Goal: Check status: Check status

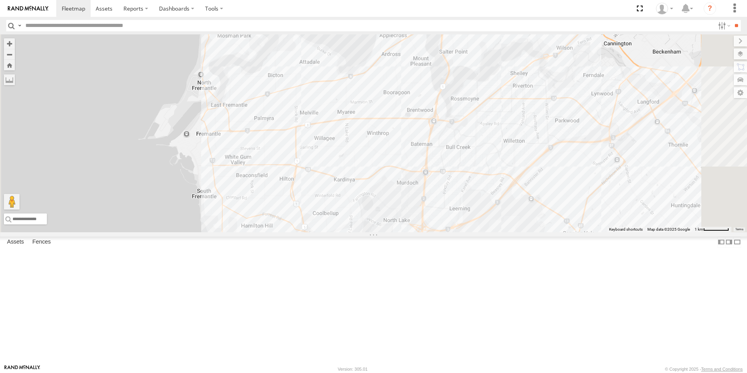
drag, startPoint x: 489, startPoint y: 283, endPoint x: 485, endPoint y: 266, distance: 17.3
click at [485, 232] on div "1IFS 359 1ILX 148" at bounding box center [373, 133] width 747 height 198
click at [0, 0] on span at bounding box center [0, 0] width 0 height 0
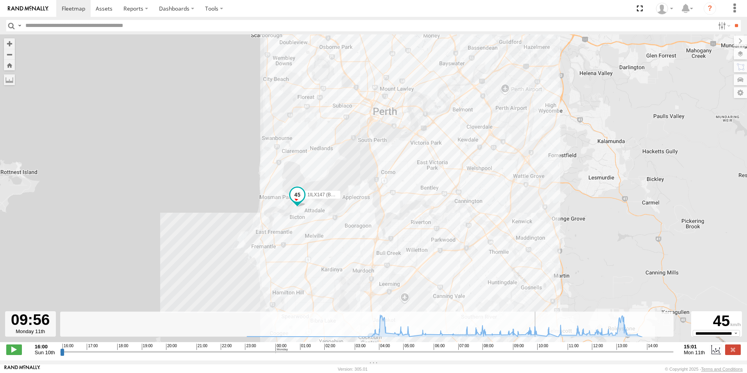
drag, startPoint x: 62, startPoint y: 356, endPoint x: 445, endPoint y: 278, distance: 391.0
click at [537, 349] on input "range" at bounding box center [367, 351] width 614 height 7
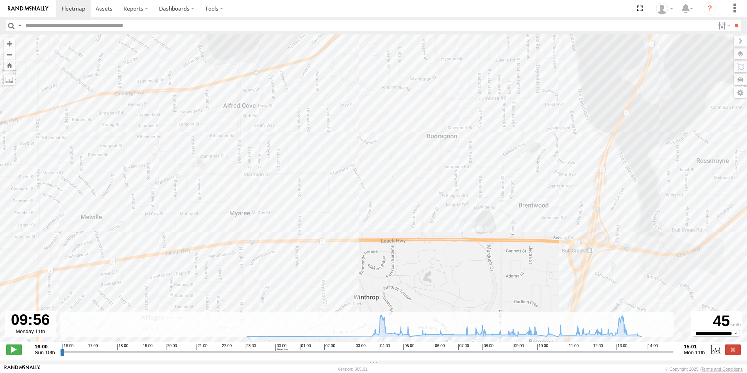
drag, startPoint x: 306, startPoint y: 247, endPoint x: 379, endPoint y: 195, distance: 88.6
click at [379, 195] on div "1ILX147 (BAS 999) 22:55 Sun 03:50 Mon 13:51 Mon" at bounding box center [373, 192] width 747 height 316
click at [232, 166] on div "1ILX147 (BAS 999) 22:55 Sun 03:50 Mon 13:51 Mon" at bounding box center [373, 192] width 747 height 316
click at [259, 183] on div "1ILX147 (BAS 999) 22:55 Sun 03:50 Mon 13:51 Mon IGA Myaree 0" at bounding box center [373, 192] width 747 height 316
click at [249, 169] on div "1ILX147 (BAS 999) 22:55 Sun 03:50 Mon 13:51 Mon" at bounding box center [373, 192] width 747 height 316
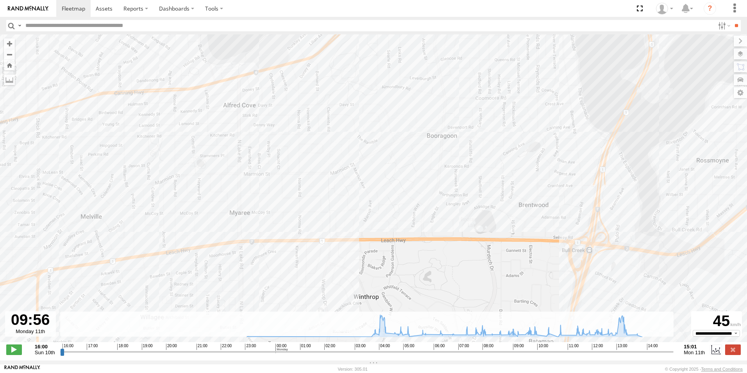
click at [249, 165] on div "1ILX147 (BAS 999) 22:55 Sun 03:50 Mon 13:51 Mon" at bounding box center [373, 192] width 747 height 316
click at [284, 193] on div "1ILX147 (BAS 999) 22:55 Sun 03:50 Mon 13:51 Mon [PERSON_NAME] Noster 0" at bounding box center [373, 192] width 747 height 316
click at [261, 108] on div "1ILX147 (BAS 999) 22:55 Sun 03:50 Mon 13:51 Mon" at bounding box center [373, 192] width 747 height 316
click at [265, 120] on div "1ILX147 (BAS 999) 22:55 Sun 03:50 Mon 13:51 Mon Inner Bean 0" at bounding box center [373, 192] width 747 height 316
click at [150, 175] on div "1ILX147 (BAS 999) 22:55 Sun 03:50 Mon 13:51 Mon" at bounding box center [373, 192] width 747 height 316
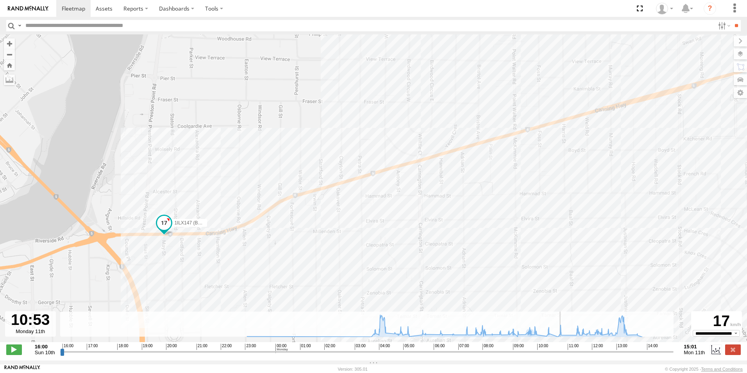
drag, startPoint x: 536, startPoint y: 356, endPoint x: 562, endPoint y: 349, distance: 27.0
click at [562, 349] on input "range" at bounding box center [367, 351] width 614 height 7
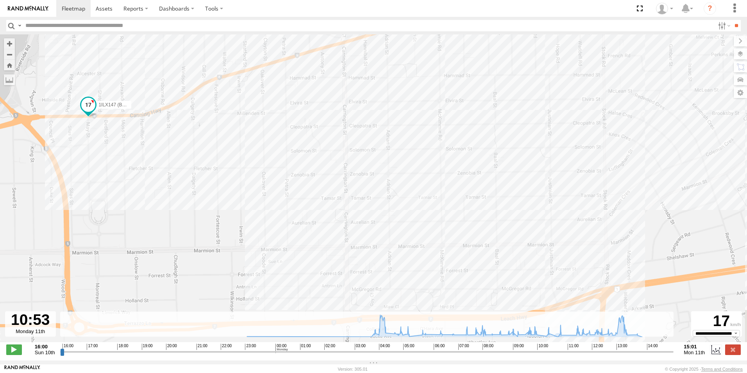
drag, startPoint x: 541, startPoint y: 242, endPoint x: 415, endPoint y: 113, distance: 180.8
click at [415, 113] on div "1ILX147 (BAS 999) 22:55 Sun 03:50 Mon 13:51 [GEOGRAPHIC_DATA] 0" at bounding box center [373, 192] width 747 height 316
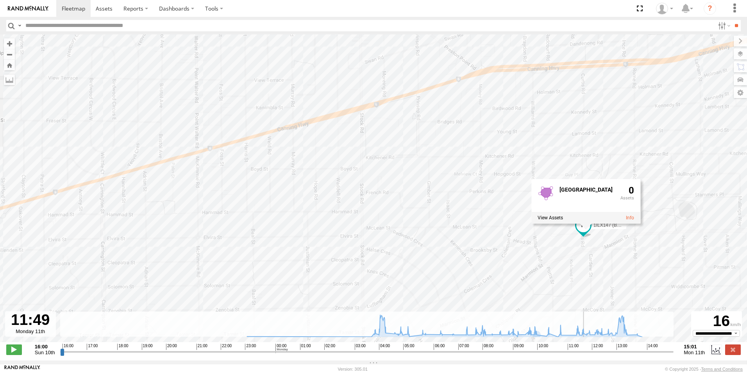
drag, startPoint x: 562, startPoint y: 355, endPoint x: 587, endPoint y: 357, distance: 25.5
click at [587, 355] on input "range" at bounding box center [367, 351] width 614 height 7
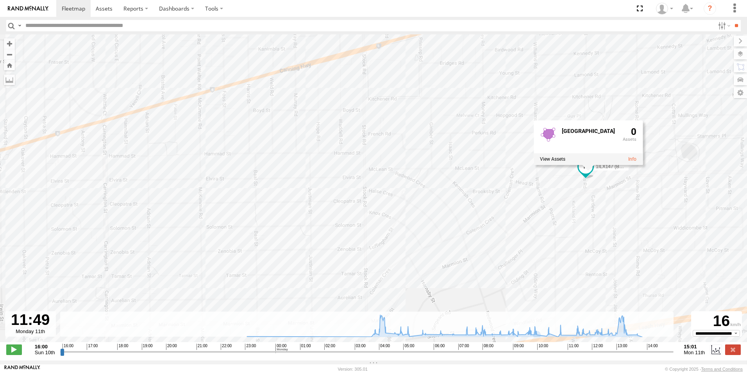
drag, startPoint x: 535, startPoint y: 307, endPoint x: 537, endPoint y: 238, distance: 68.8
click at [537, 238] on div "1ILX147 (BAS 999) 22:55 Sun 03:50 Mon 13:51 [GEOGRAPHIC_DATA] 0" at bounding box center [373, 192] width 747 height 316
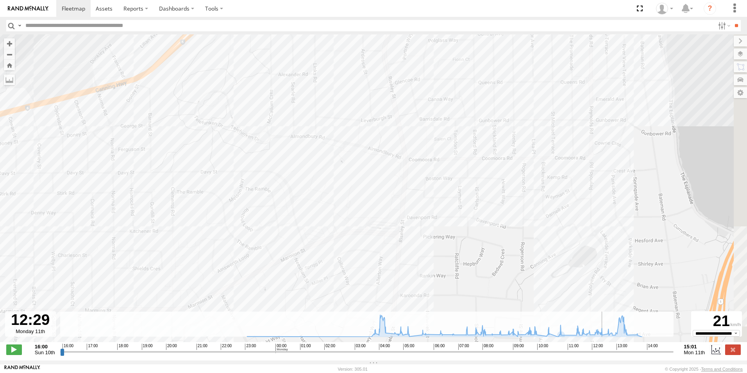
drag, startPoint x: 587, startPoint y: 356, endPoint x: 605, endPoint y: 357, distance: 17.7
click at [605, 355] on input "range" at bounding box center [367, 351] width 614 height 7
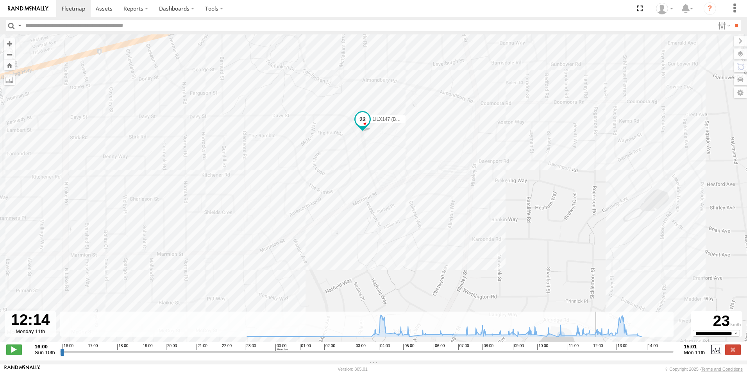
drag, startPoint x: 605, startPoint y: 355, endPoint x: 598, endPoint y: 357, distance: 7.3
type input "**********"
click at [598, 355] on input "range" at bounding box center [367, 351] width 614 height 7
click at [68, 5] on span at bounding box center [73, 8] width 23 height 7
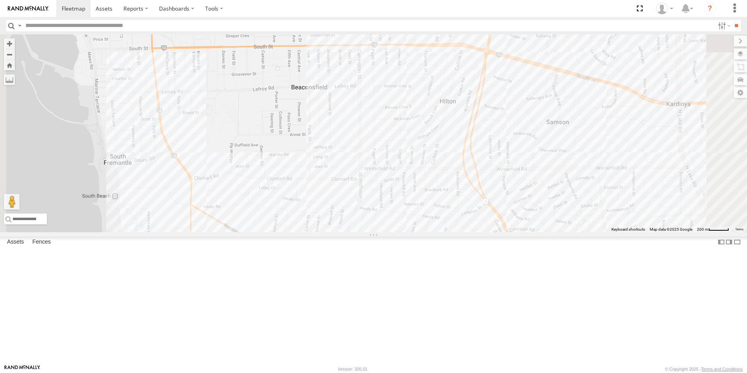
drag, startPoint x: 370, startPoint y: 291, endPoint x: 395, endPoint y: 279, distance: 28.3
click at [395, 232] on div "1IFS 359 1ILX 148" at bounding box center [373, 133] width 747 height 198
